Goal: Task Accomplishment & Management: Manage account settings

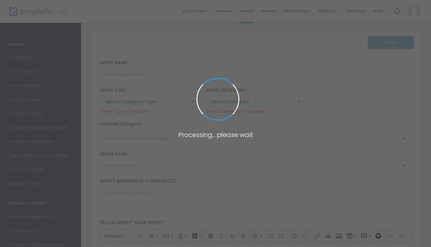
type input "You Glow Girl!"
type textarea "You Glow Girl! is a purpose-driven, immersive wellness and empowerment experien…"
checkbox input "true"
type input "6.750 %"
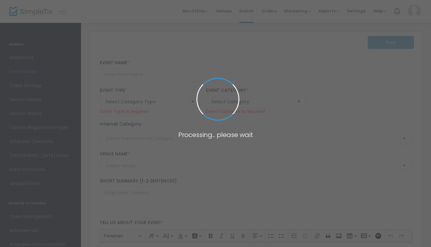
type input "Purchase Now"
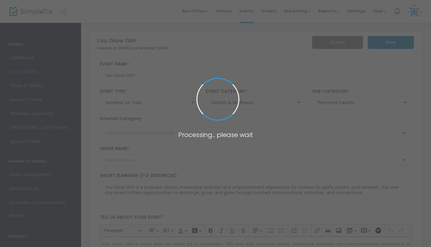
type input "Studio 215"
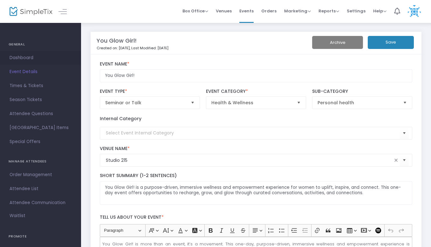
click at [26, 57] on span "Dashboard" at bounding box center [41, 58] width 62 height 8
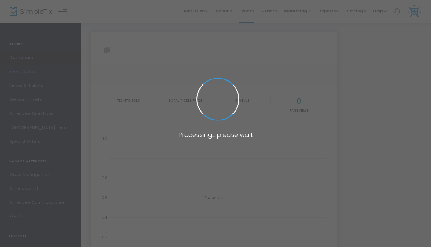
type input "[URL][DOMAIN_NAME]"
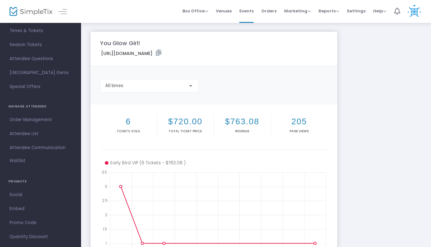
scroll to position [65, 0]
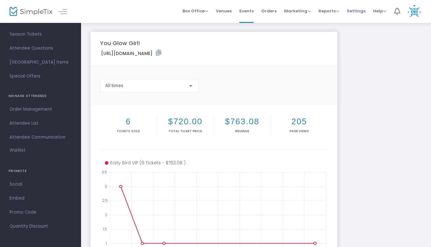
click at [359, 15] on span "Settings" at bounding box center [356, 11] width 19 height 16
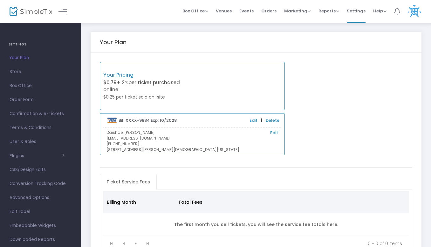
click at [257, 120] on link "Edit" at bounding box center [253, 120] width 8 height 6
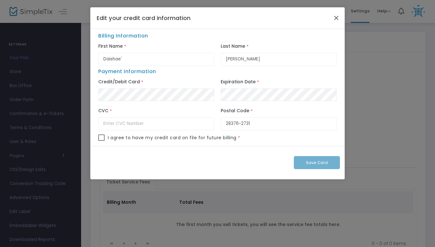
click at [334, 18] on button "Close" at bounding box center [336, 18] width 8 height 8
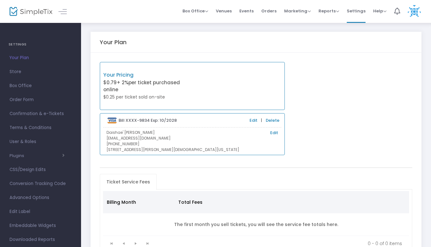
click at [270, 121] on link "Delete" at bounding box center [273, 120] width 14 height 6
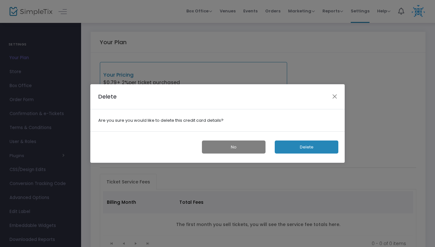
click at [295, 150] on button "Delete" at bounding box center [306, 146] width 64 height 13
